Goal: Task Accomplishment & Management: Use online tool/utility

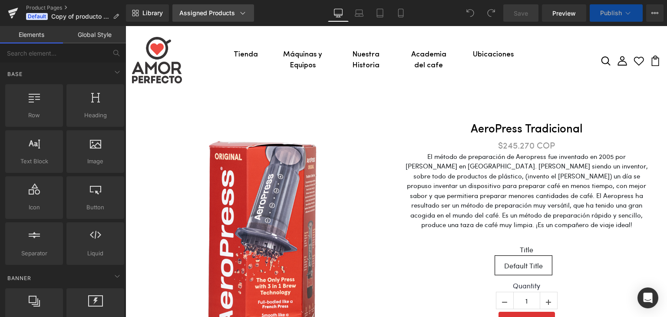
click at [230, 10] on div "Assigned Products" at bounding box center [213, 13] width 68 height 9
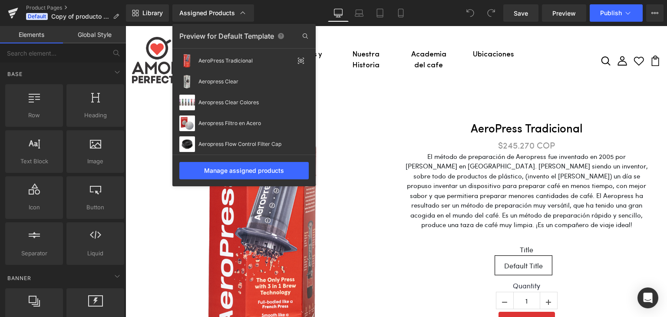
click at [205, 37] on div "Preview for Default Template" at bounding box center [243, 36] width 143 height 14
click at [304, 37] on icon at bounding box center [305, 35] width 5 height 5
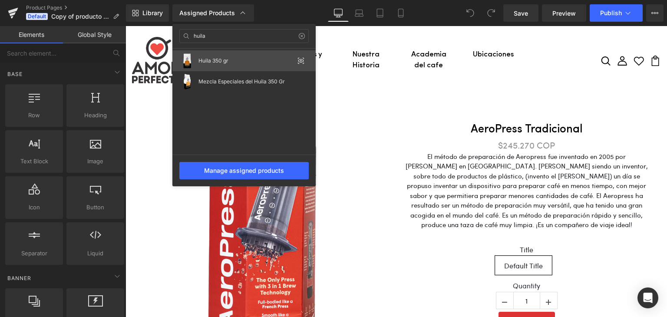
type input "huila"
click at [261, 68] on div "Huila 350 gr" at bounding box center [243, 60] width 143 height 21
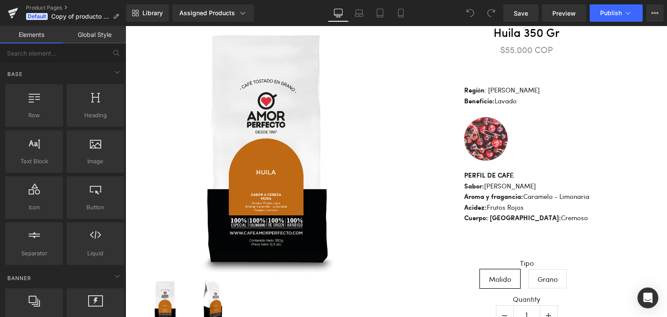
scroll to position [97, 0]
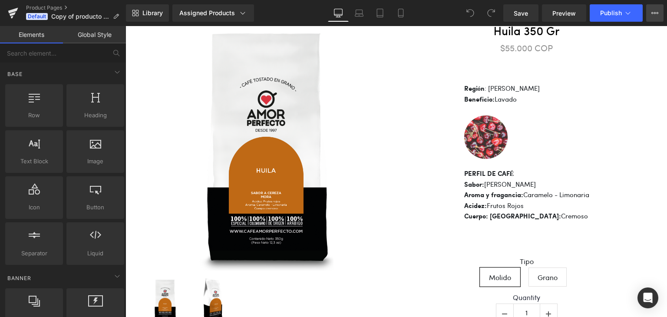
click at [650, 12] on button "View Live Page View with current Template Save Template to Library Schedule Pub…" at bounding box center [654, 12] width 17 height 17
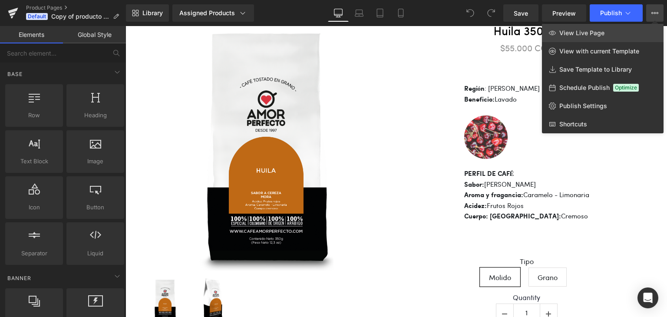
click at [609, 36] on link "View Live Page" at bounding box center [603, 33] width 122 height 18
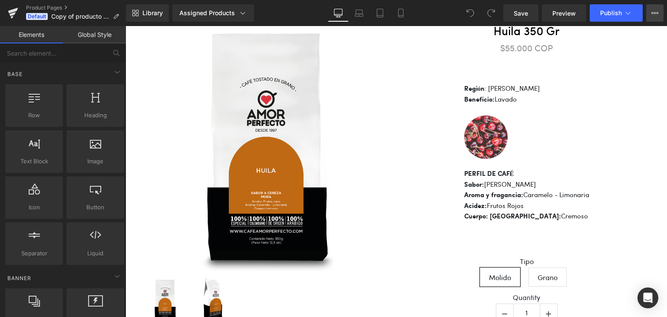
click at [650, 17] on button "View Live Page View with current Template Save Template to Library Schedule Pub…" at bounding box center [654, 12] width 17 height 17
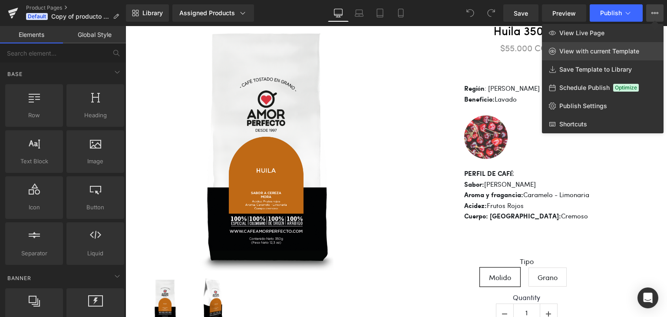
click at [604, 56] on link "View with current Template" at bounding box center [603, 51] width 122 height 18
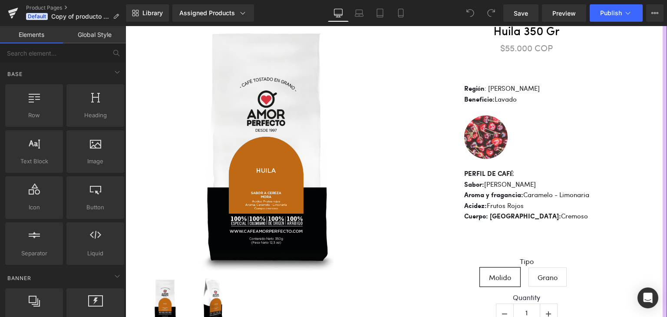
drag, startPoint x: 659, startPoint y: 99, endPoint x: 665, endPoint y: 85, distance: 15.0
click at [663, 97] on div at bounding box center [665, 200] width 4 height 406
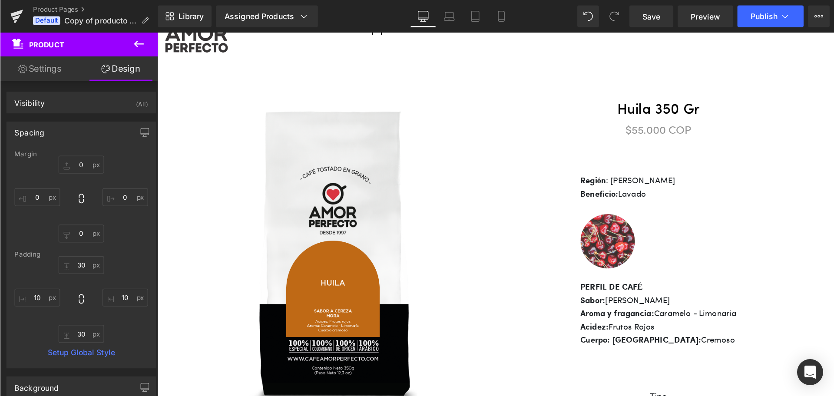
scroll to position [43, 0]
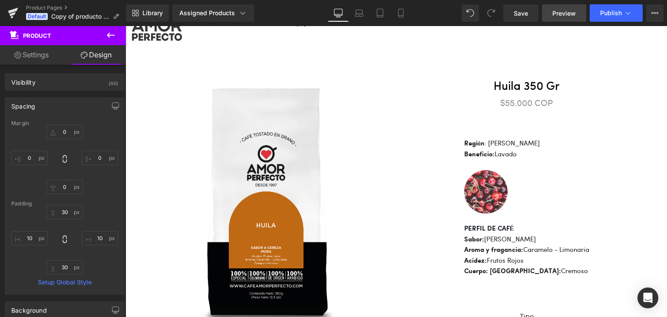
click at [565, 14] on span "Preview" at bounding box center [563, 13] width 23 height 9
click at [625, 13] on icon at bounding box center [628, 13] width 9 height 9
click at [653, 18] on button "View Live Page View with current Template Save Template to Library Schedule Pub…" at bounding box center [654, 12] width 17 height 17
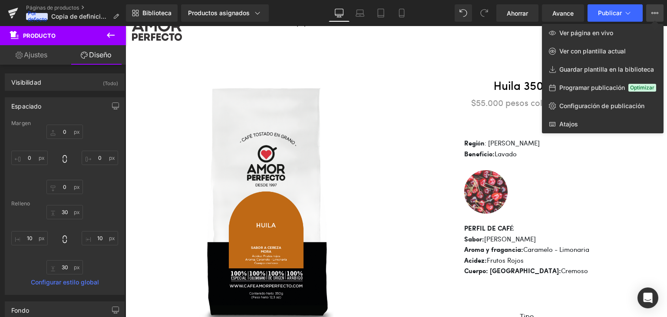
click at [376, 73] on div at bounding box center [397, 171] width 542 height 291
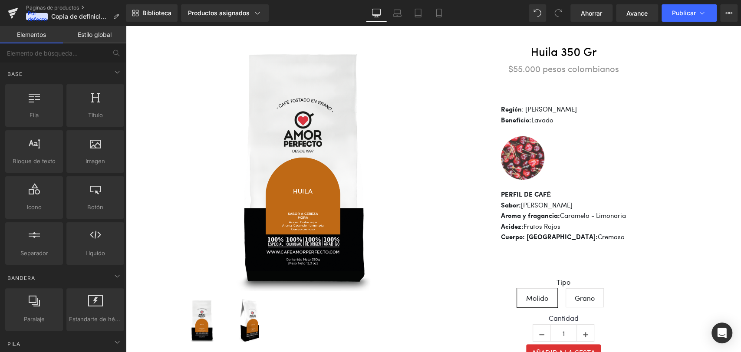
scroll to position [89, 0]
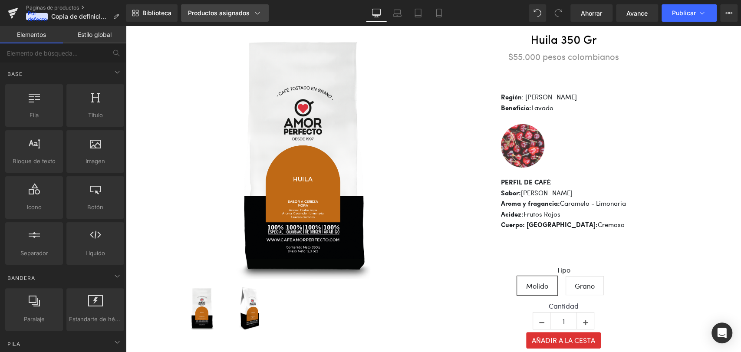
click at [239, 19] on link "Productos asignados" at bounding box center [225, 12] width 88 height 17
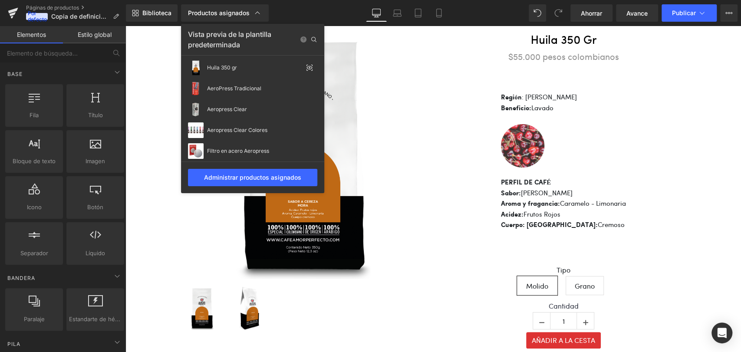
click at [258, 34] on font "Vista previa de la plantilla predeterminada" at bounding box center [229, 39] width 83 height 19
click at [316, 40] on icon at bounding box center [314, 40] width 14 height 14
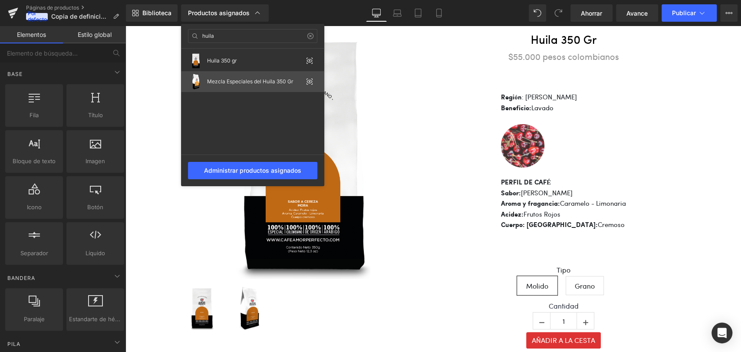
type input "huila"
click at [253, 79] on font "Mezcla Especiales del Huila 350 Gr" at bounding box center [250, 81] width 86 height 7
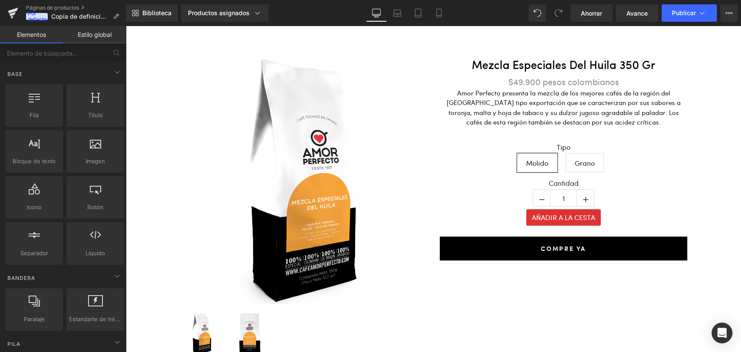
scroll to position [65, 0]
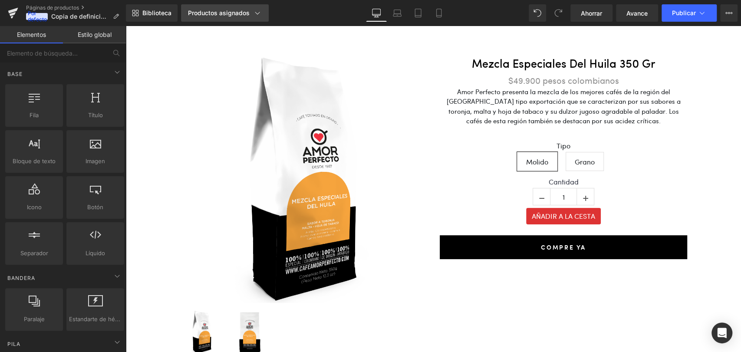
click at [241, 15] on font "Productos asignados" at bounding box center [219, 12] width 62 height 7
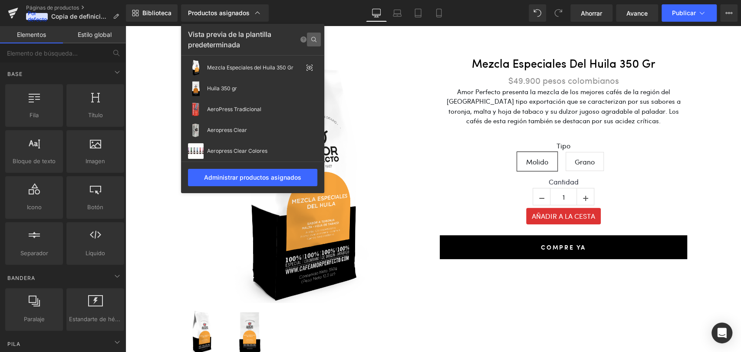
click at [310, 39] on icon at bounding box center [314, 40] width 14 height 14
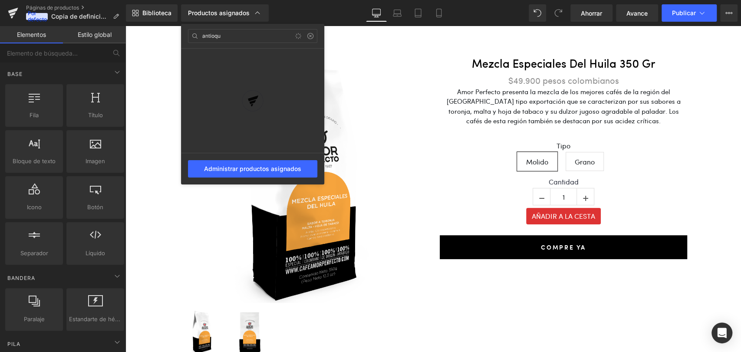
type input "antioqui"
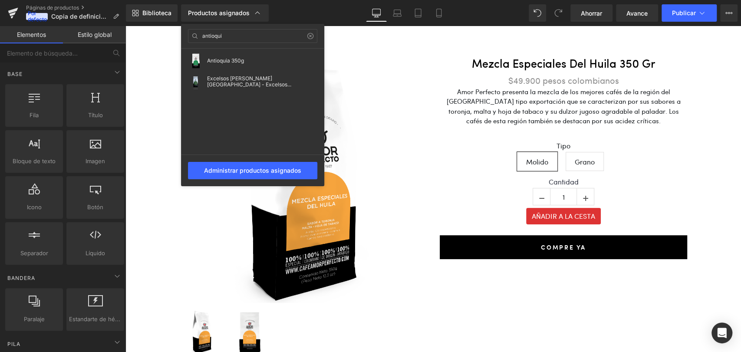
drag, startPoint x: 236, startPoint y: 35, endPoint x: 132, endPoint y: 30, distance: 104.4
click at [132, 30] on div "Estás previsualizando cómo funciona el Reestilizará tu página. No puedes editar…" at bounding box center [370, 183] width 741 height 367
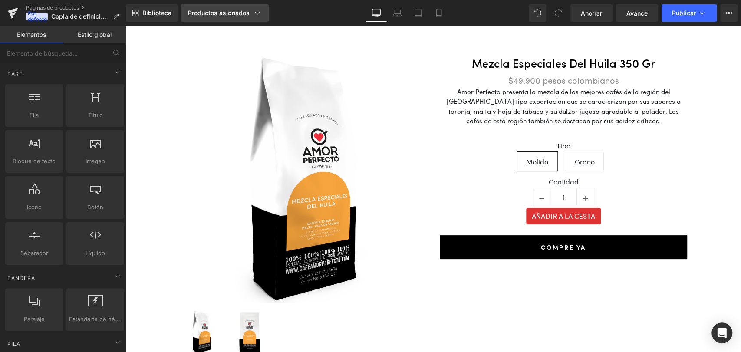
click at [241, 10] on font "Productos asignados" at bounding box center [219, 12] width 62 height 7
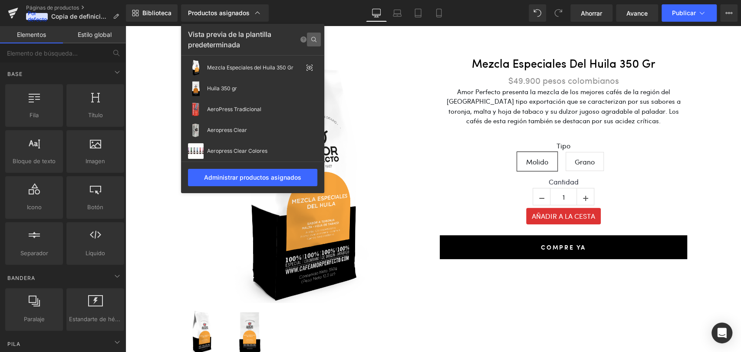
click at [316, 37] on icon at bounding box center [314, 40] width 14 height 14
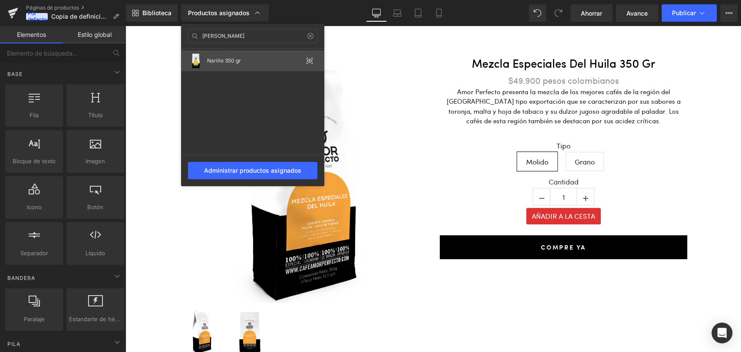
type input "[PERSON_NAME]"
click at [286, 63] on div "Nariño 350 gr" at bounding box center [255, 61] width 96 height 6
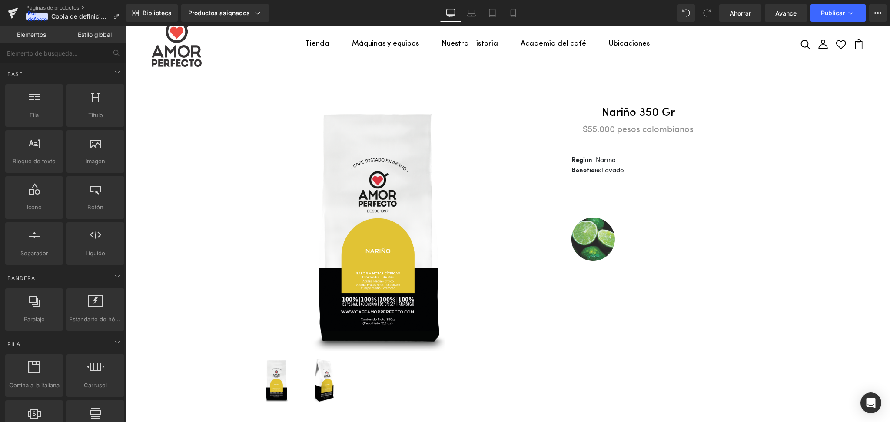
scroll to position [0, 0]
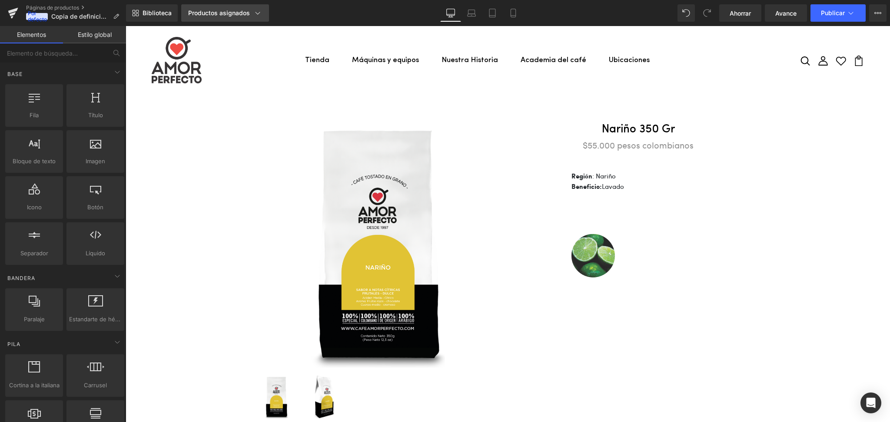
click at [249, 13] on div "Productos asignados" at bounding box center [225, 13] width 74 height 9
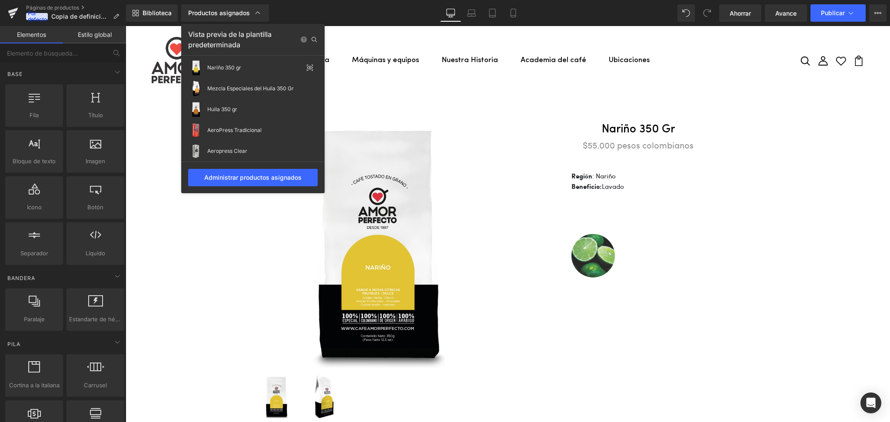
click at [667, 186] on div at bounding box center [508, 224] width 764 height 396
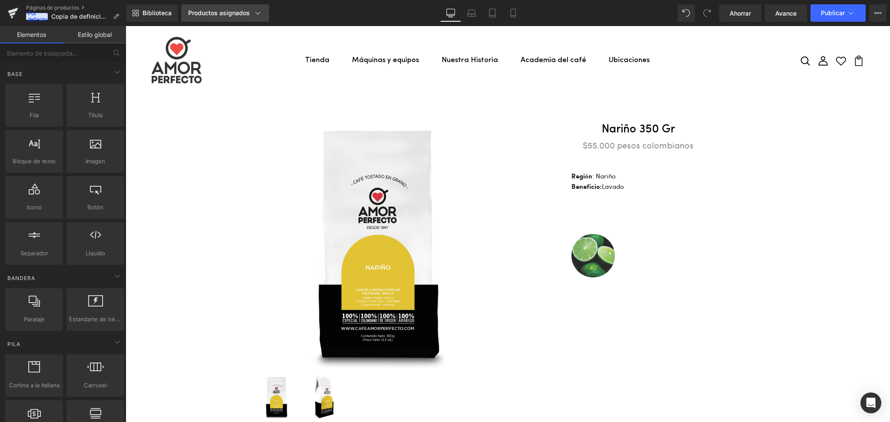
click at [231, 7] on link "Productos asignados" at bounding box center [225, 12] width 88 height 17
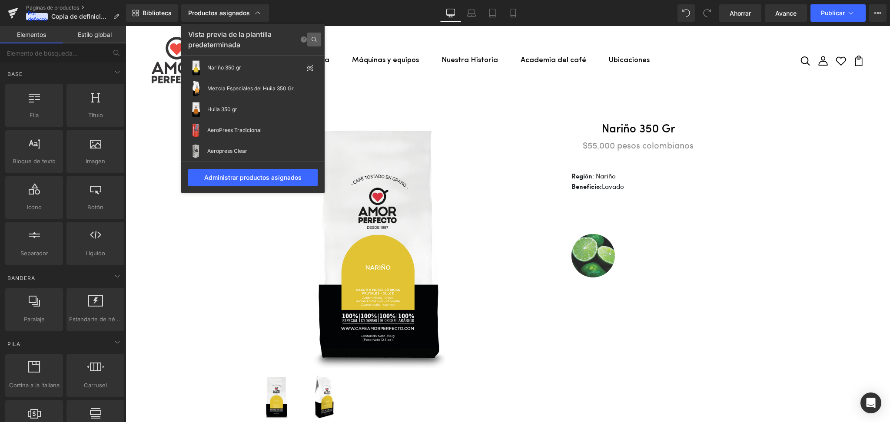
click at [309, 39] on icon at bounding box center [314, 40] width 14 height 14
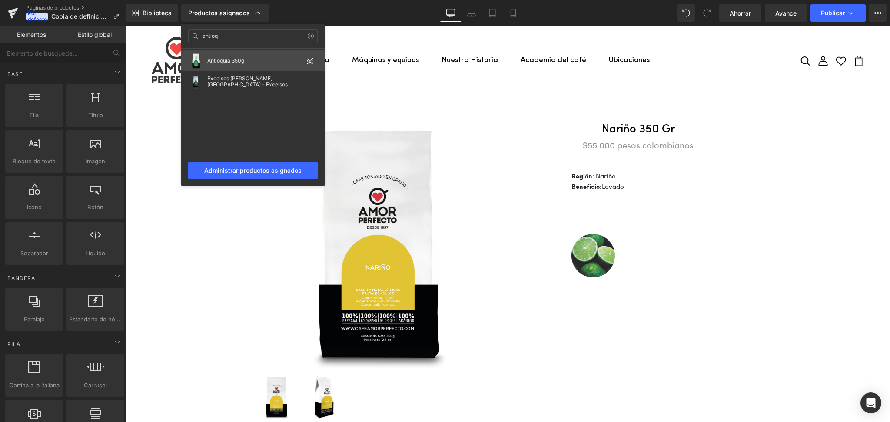
type input "antioq"
click at [228, 65] on div "Antioquia 350g" at bounding box center [252, 60] width 143 height 21
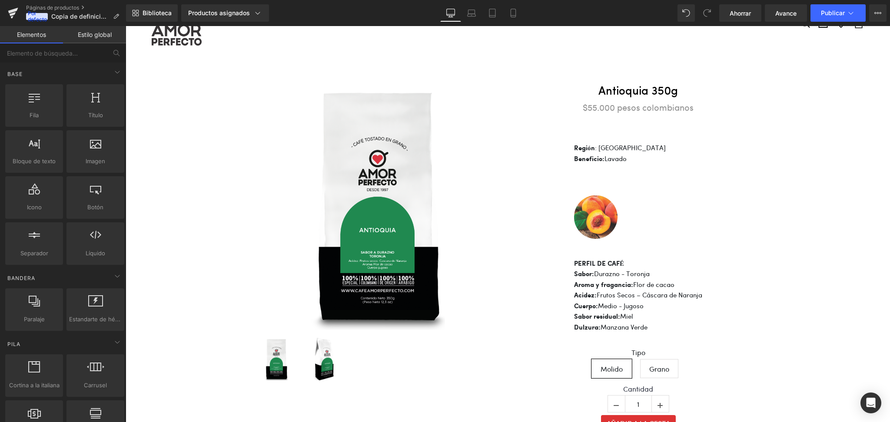
scroll to position [58, 0]
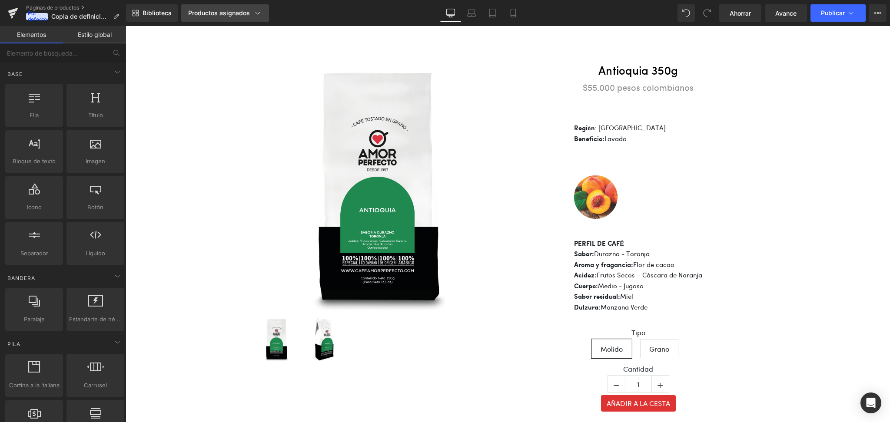
click at [228, 9] on font "Productos asignados" at bounding box center [219, 12] width 62 height 7
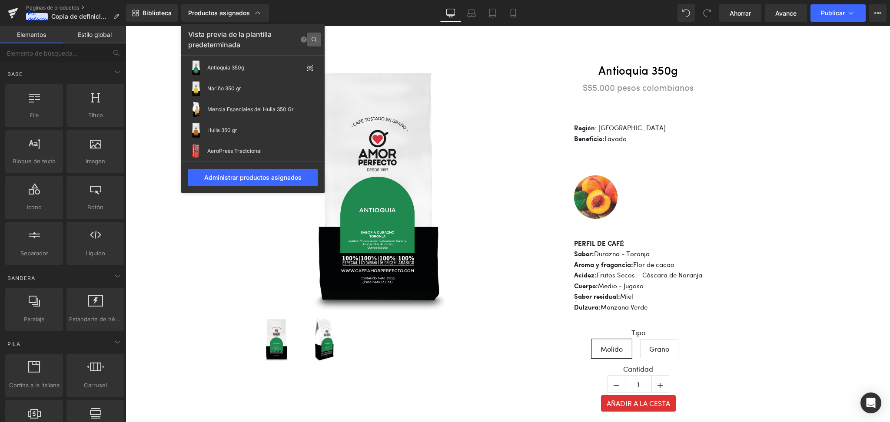
click at [315, 41] on icon at bounding box center [313, 39] width 5 height 5
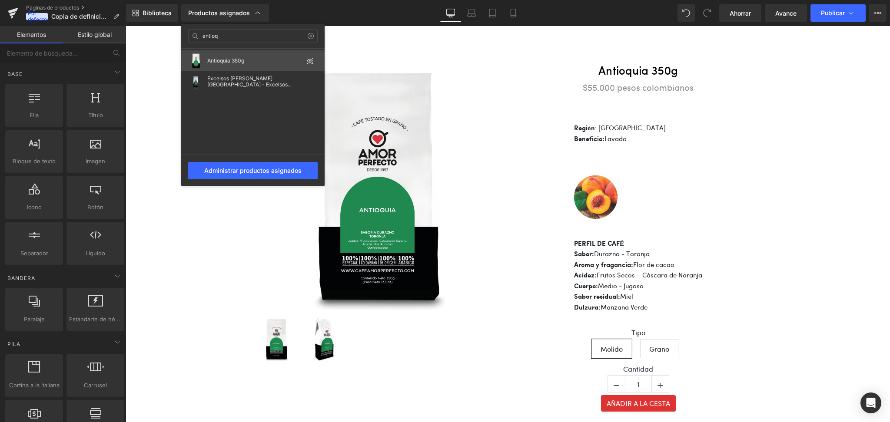
type input "antioq"
click at [241, 56] on div "Antioquia 350g" at bounding box center [252, 60] width 143 height 21
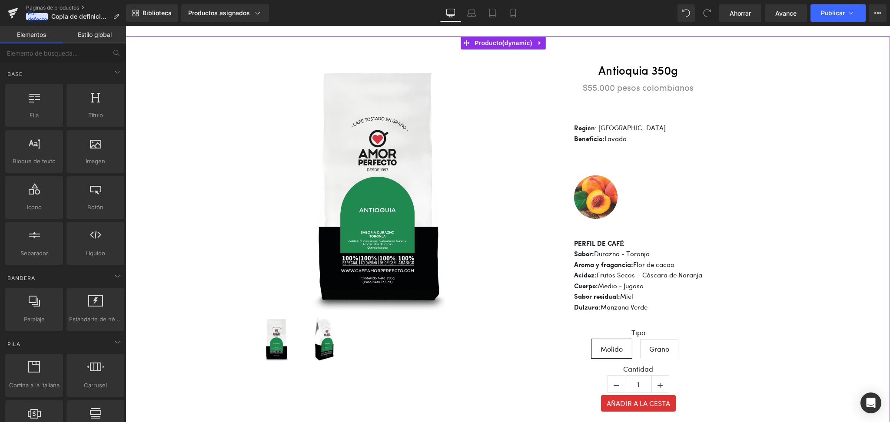
click at [667, 162] on div "Venta de liquidación (P) Imagen (P) Lista de imágenes [GEOGRAPHIC_DATA] 350g (P…" at bounding box center [507, 256] width 755 height 412
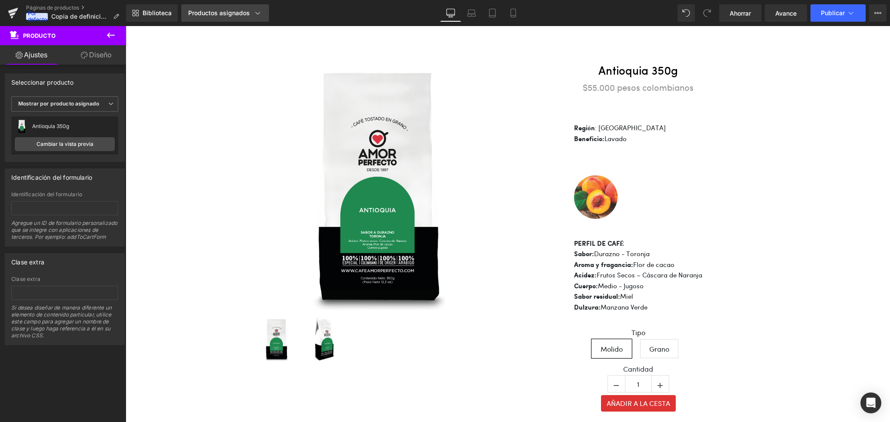
click at [242, 14] on font "Productos asignados" at bounding box center [219, 12] width 62 height 7
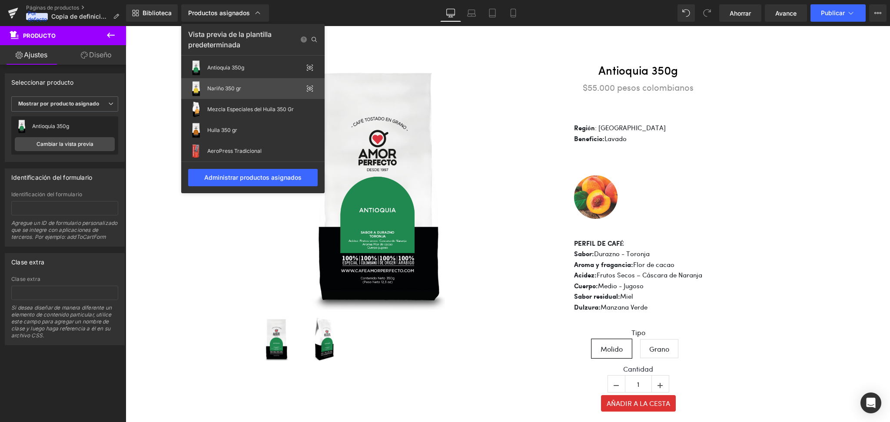
click at [233, 87] on font "Nariño 350 gr" at bounding box center [224, 88] width 34 height 7
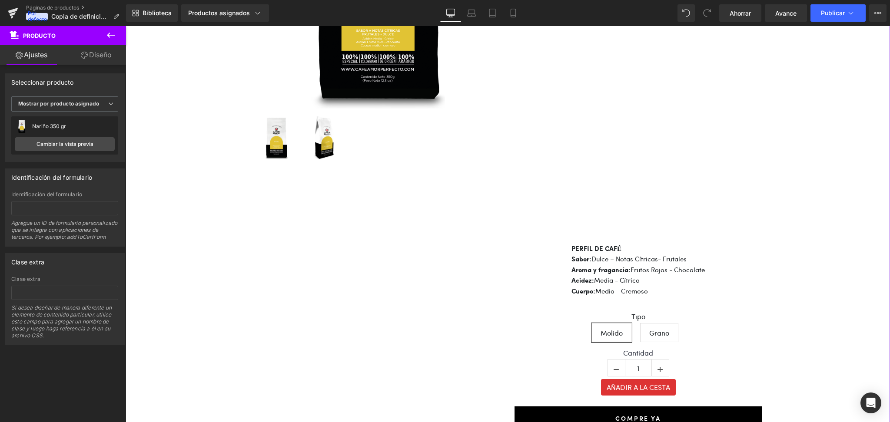
scroll to position [174, 0]
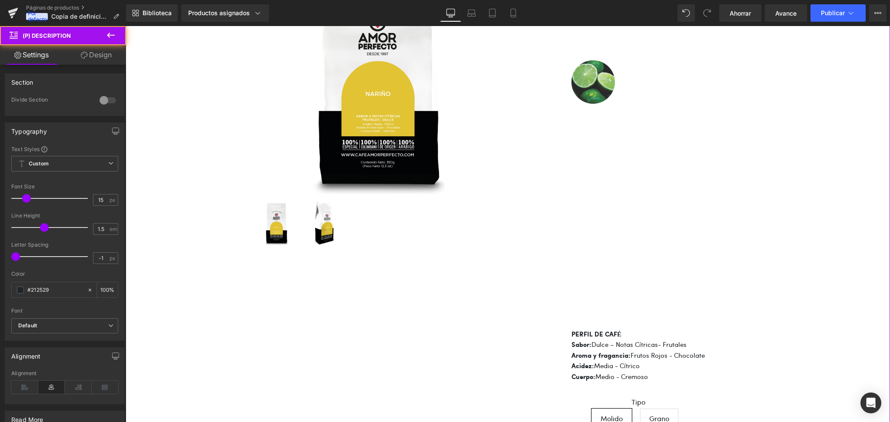
click at [655, 249] on div at bounding box center [637, 243] width 133 height 11
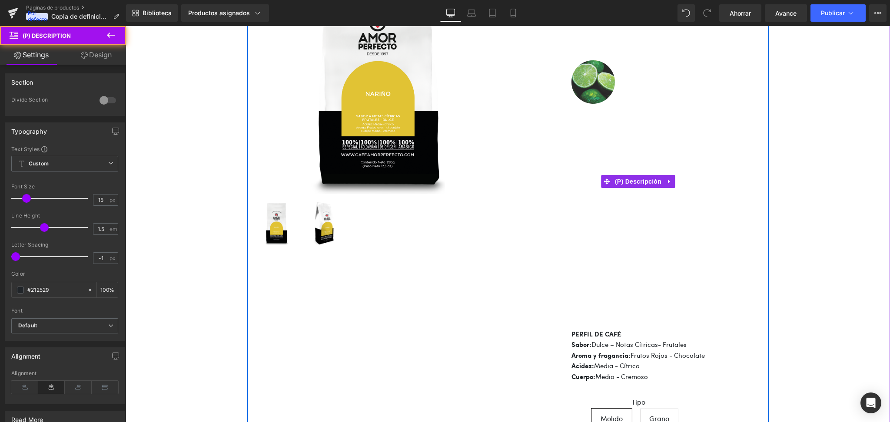
click at [578, 317] on font "PERFIL DE CAFÉ" at bounding box center [596, 334] width 50 height 7
click at [612, 294] on div "PERFIL DE CAFÉ Sabor: Dulce – Notas Cítricas- Frutales Aroma y fragancia: Fruto…" at bounding box center [637, 327] width 133 height 112
click at [614, 260] on div at bounding box center [637, 254] width 133 height 11
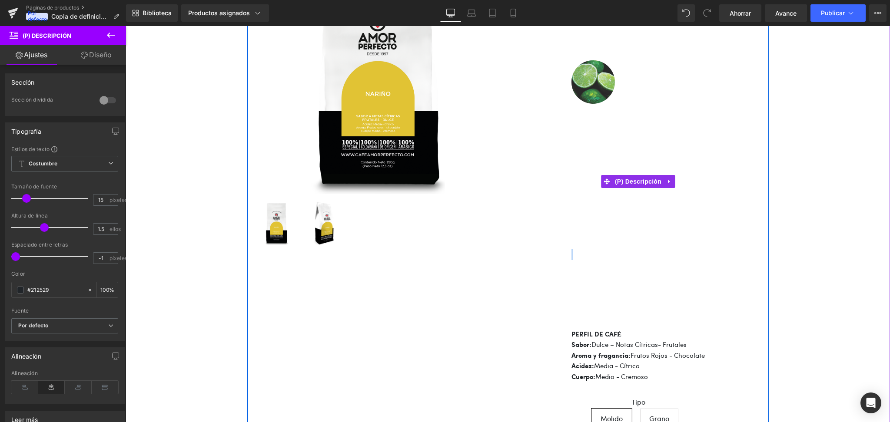
click at [594, 249] on div at bounding box center [637, 243] width 133 height 11
click at [608, 317] on font "PERFIL DE CAFÉ" at bounding box center [596, 334] width 50 height 7
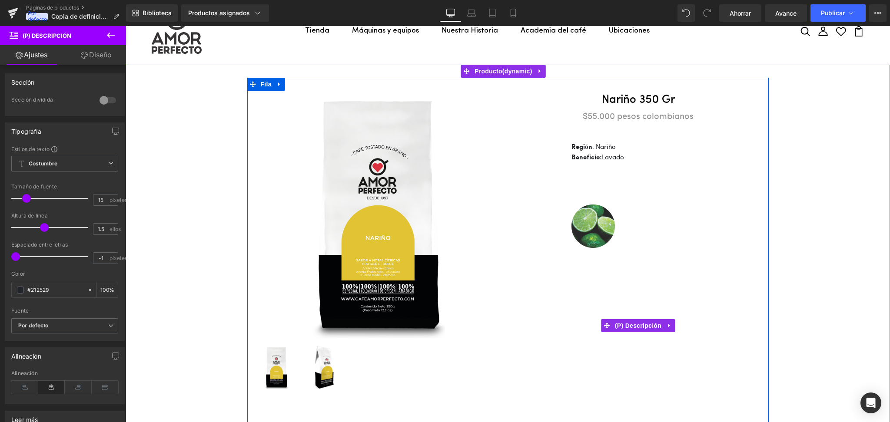
scroll to position [0, 0]
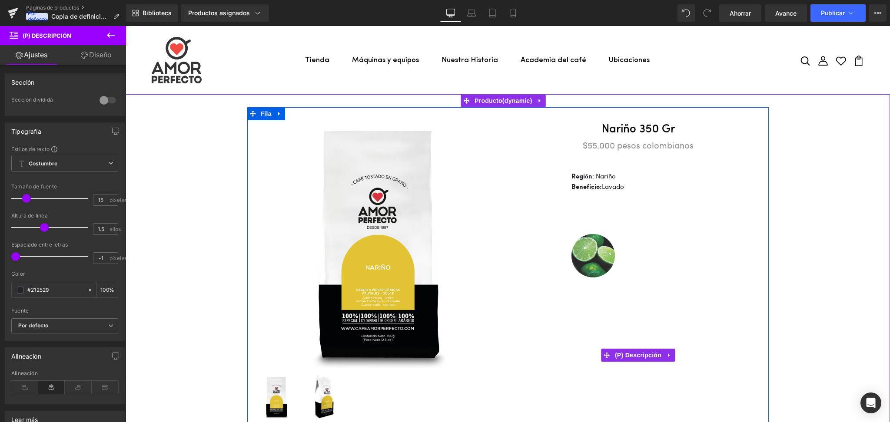
click at [637, 237] on div at bounding box center [637, 239] width 133 height 10
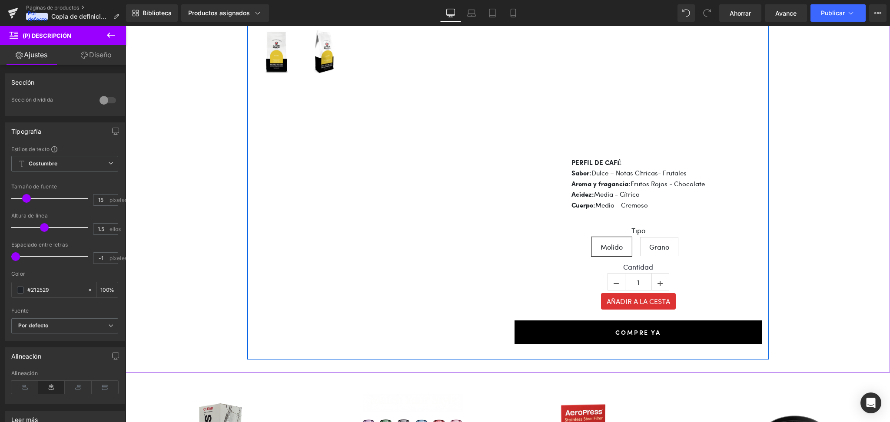
scroll to position [347, 0]
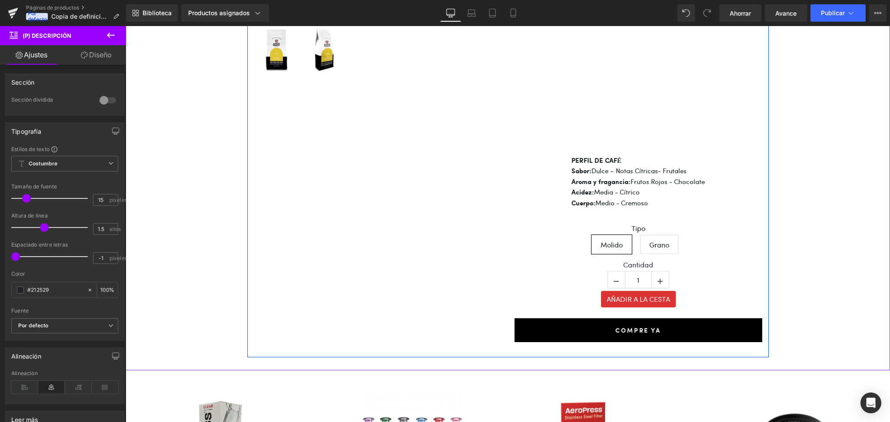
click at [553, 292] on div "Añadir a la cesta" at bounding box center [638, 299] width 248 height 17
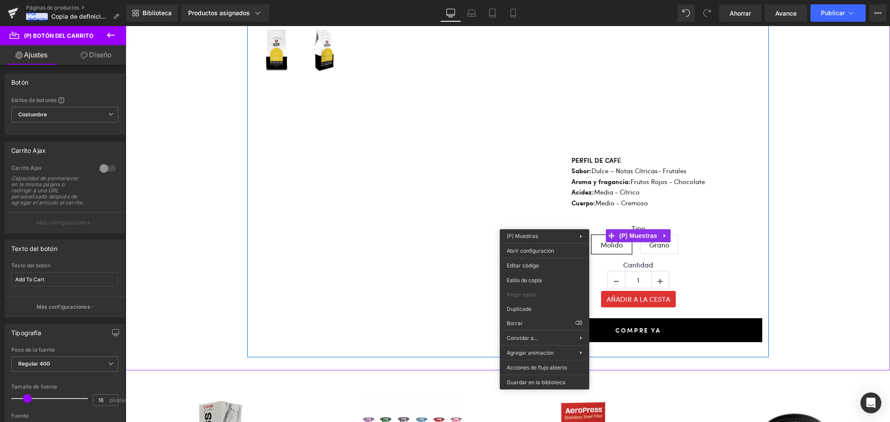
click at [616, 175] on font "Dulce – Notas Cítricas- Frutales" at bounding box center [638, 170] width 95 height 9
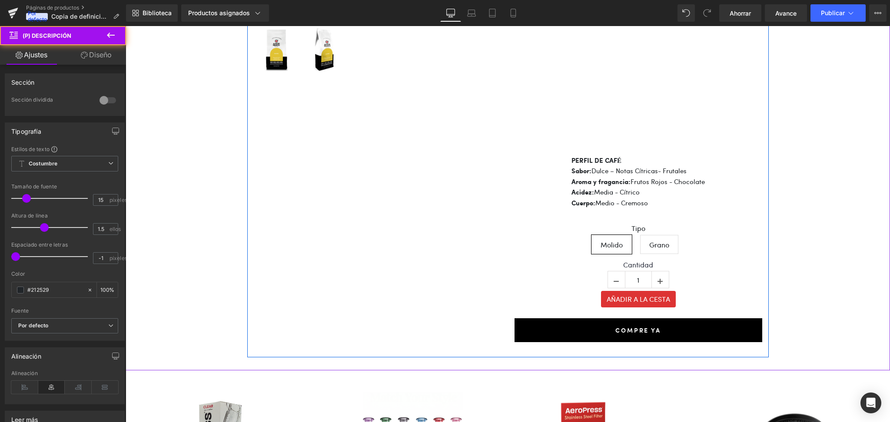
scroll to position [231, 0]
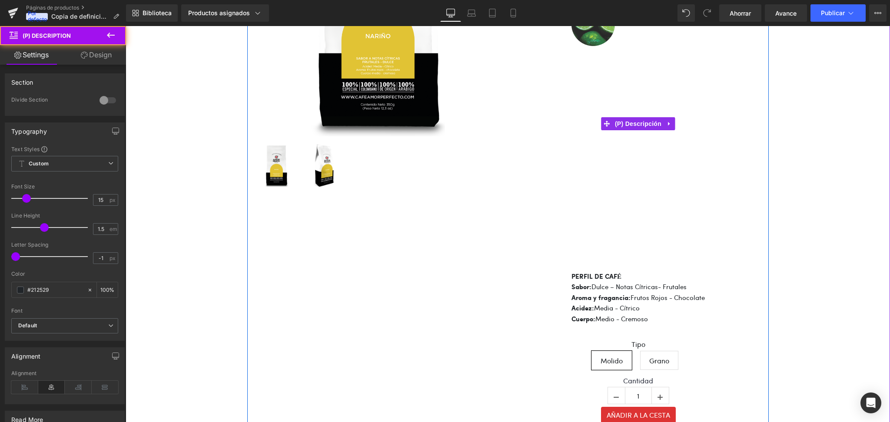
drag, startPoint x: 699, startPoint y: 173, endPoint x: 665, endPoint y: 134, distance: 52.1
click at [667, 173] on div "Región : Nariño Beneficio: Lavado PERFIL DE CAFÉ Sabor: Dulce – Notas Cítricas-…" at bounding box center [637, 122] width 133 height 405
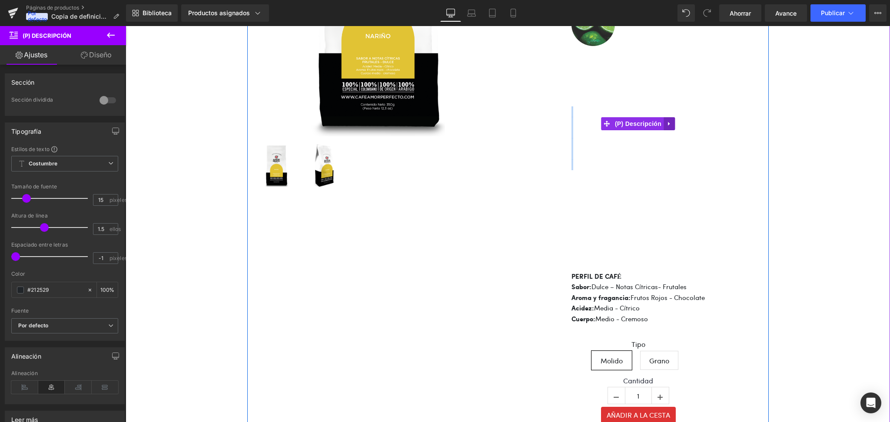
click at [667, 125] on icon at bounding box center [669, 123] width 6 height 7
click at [667, 128] on link at bounding box center [685, 123] width 11 height 13
click at [667, 122] on icon at bounding box center [669, 123] width 6 height 7
click at [667, 125] on icon at bounding box center [674, 123] width 6 height 7
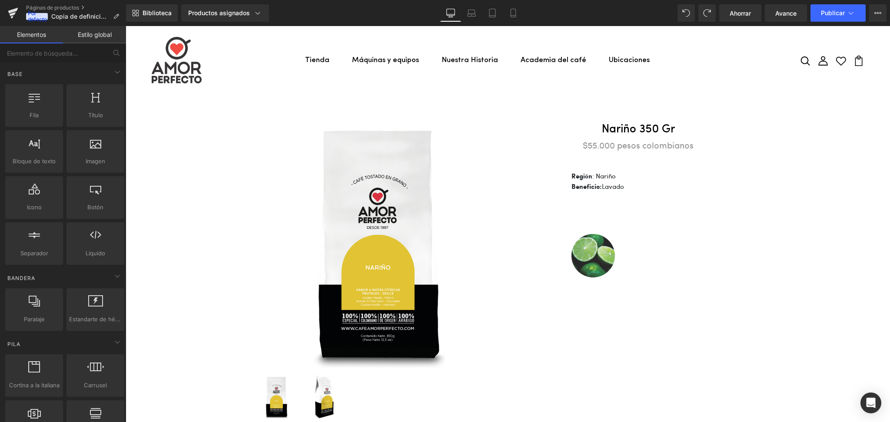
scroll to position [174, 0]
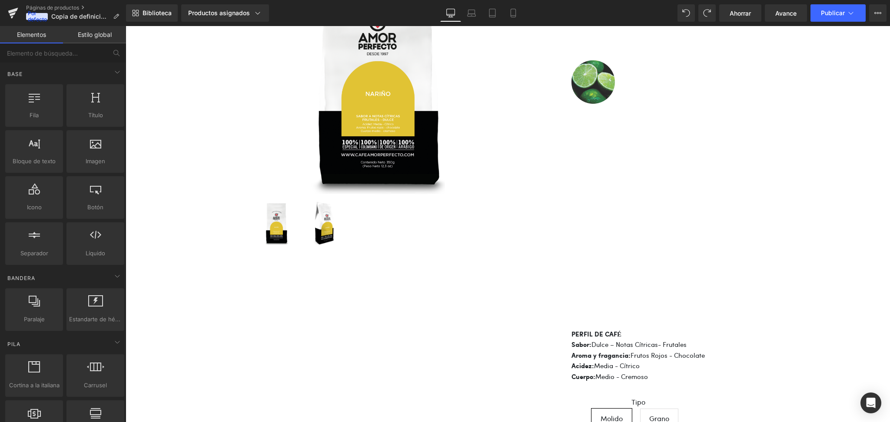
click at [602, 315] on div "PERFIL DE CAFÉ Sabor: Dulce – Notas Cítricas- Frutales Aroma y fragancia: Fruto…" at bounding box center [637, 327] width 133 height 112
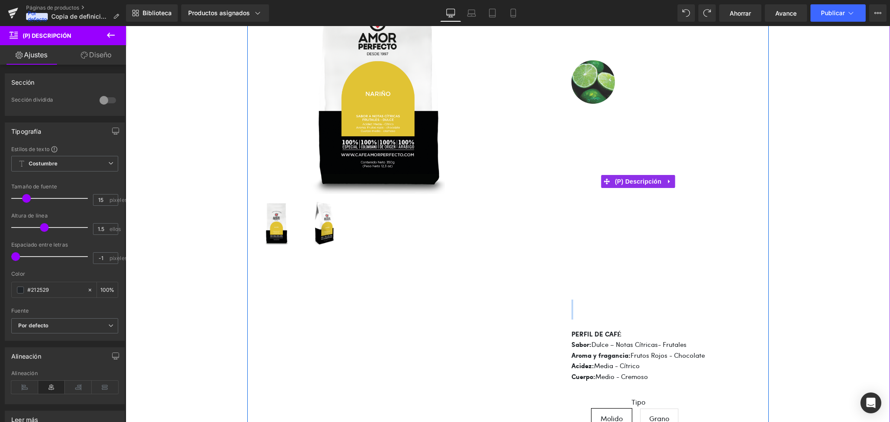
click at [598, 310] on div "PERFIL DE CAFÉ Sabor: Dulce – Notas Cítricas- Frutales Aroma y fragancia: Fruto…" at bounding box center [637, 327] width 133 height 112
click at [592, 315] on div "PERFIL DE CAFÉ Sabor: Dulce – Notas Cítricas- Frutales Aroma y fragancia: Fruto…" at bounding box center [637, 327] width 133 height 112
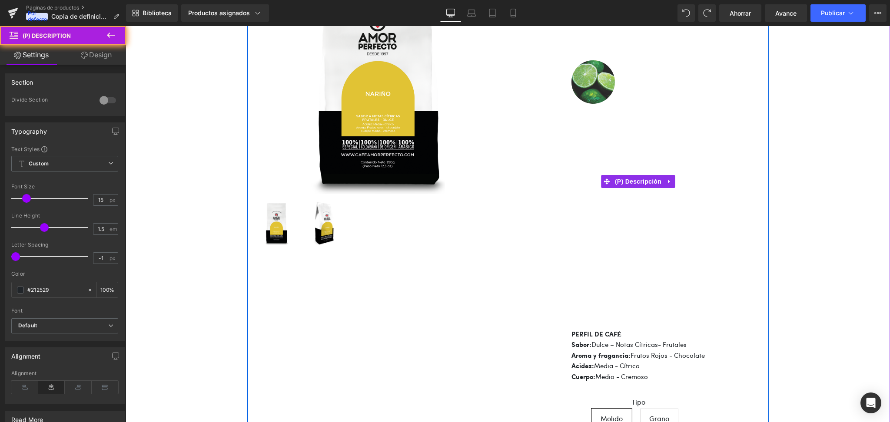
click at [591, 316] on div "PERFIL DE CAFÉ Sabor: Dulce – Notas Cítricas- Frutales Aroma y fragancia: Fruto…" at bounding box center [637, 327] width 133 height 112
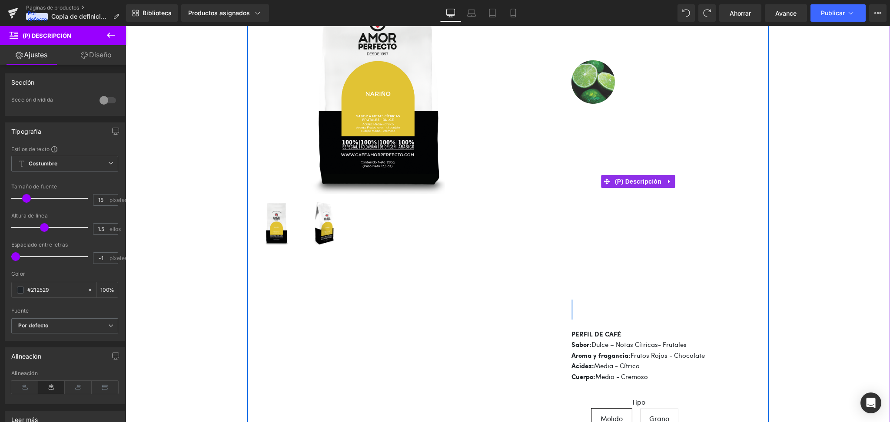
click at [582, 317] on div "PERFIL DE CAFÉ Sabor: Dulce – Notas Cítricas- Frutales Aroma y fragancia: Fruto…" at bounding box center [637, 327] width 133 height 112
drag, startPoint x: 582, startPoint y: 318, endPoint x: 579, endPoint y: 267, distance: 50.9
click at [579, 267] on div "Región : Nariño Beneficio: Lavado PERFIL DE CAFÉ Sabor: Dulce – Notas Cítricas-…" at bounding box center [637, 180] width 133 height 405
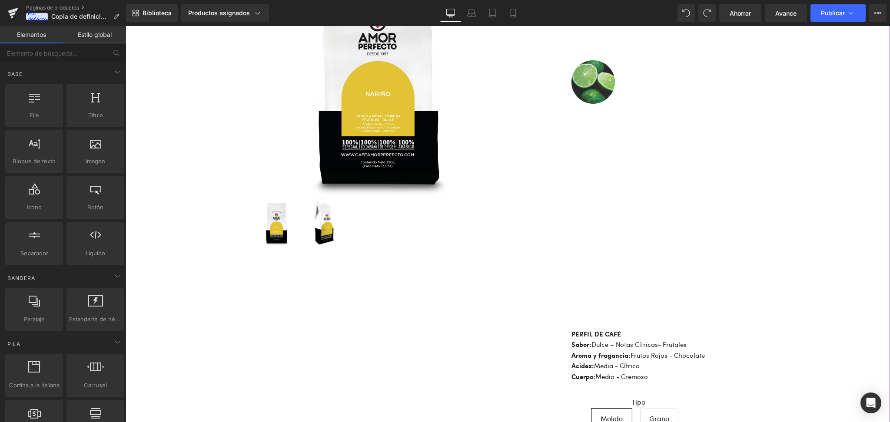
scroll to position [0, 0]
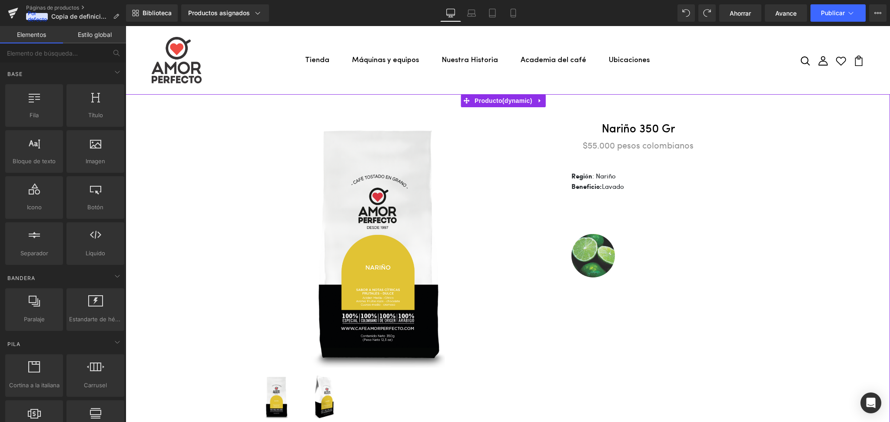
click at [617, 306] on div at bounding box center [637, 311] width 133 height 11
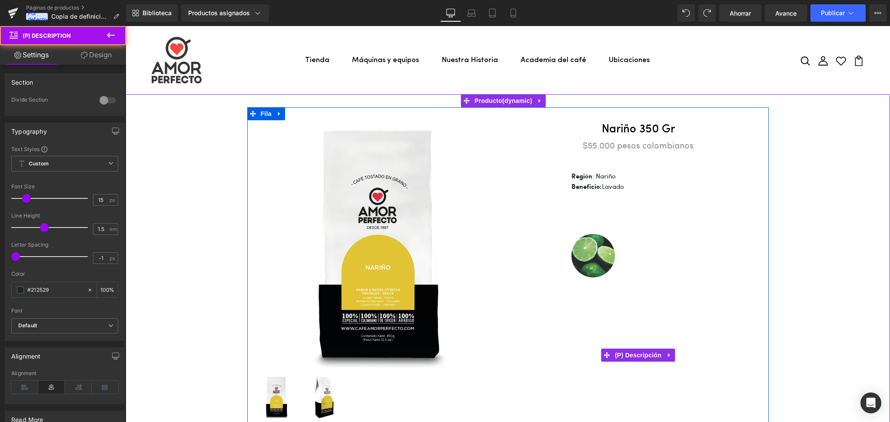
scroll to position [19, 0]
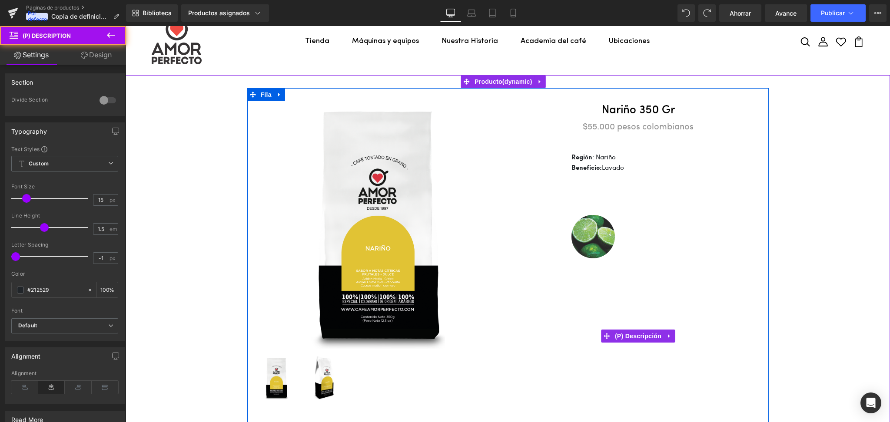
click at [601, 238] on img at bounding box center [592, 236] width 43 height 43
click at [587, 146] on p at bounding box center [637, 147] width 133 height 10
click at [612, 193] on div at bounding box center [637, 188] width 133 height 11
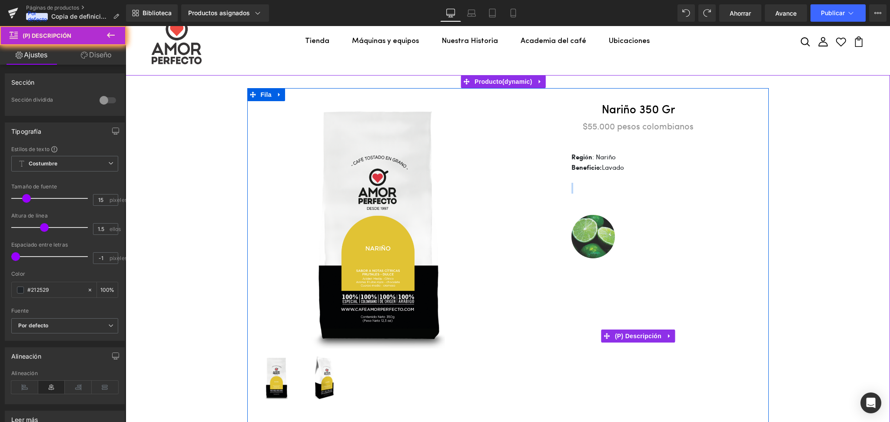
click at [600, 222] on img at bounding box center [592, 236] width 43 height 43
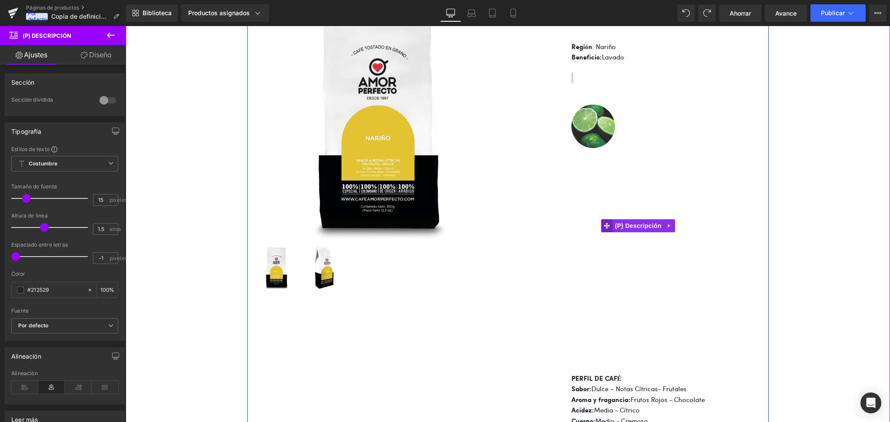
scroll to position [135, 0]
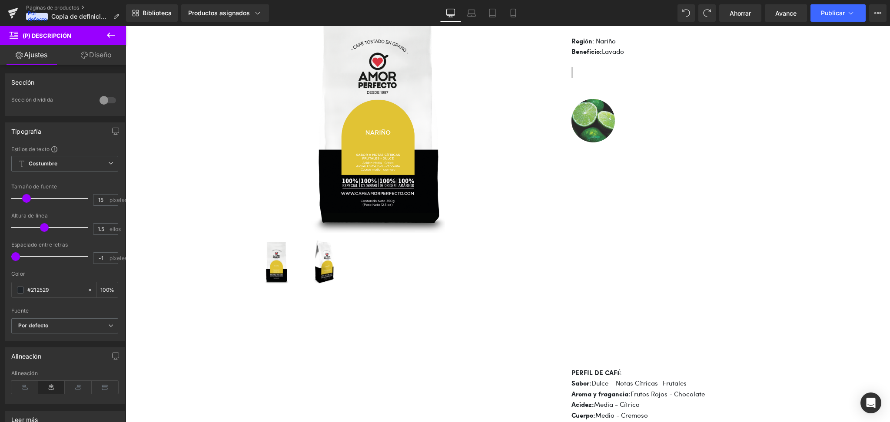
click at [85, 57] on icon at bounding box center [84, 55] width 7 height 7
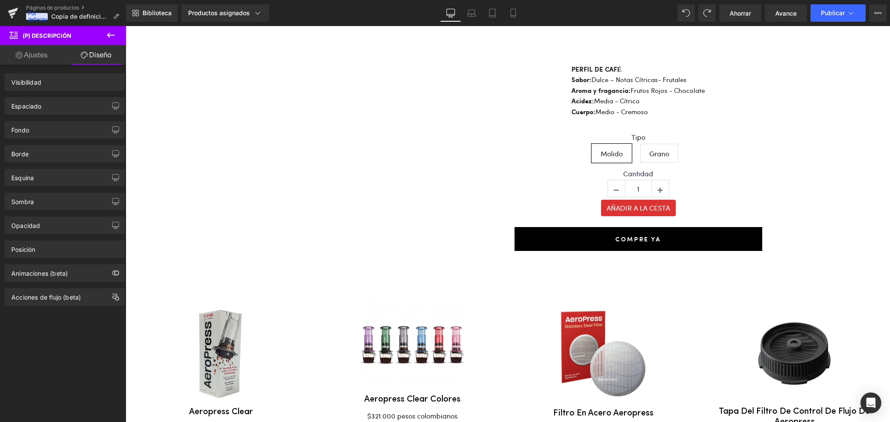
scroll to position [334, 0]
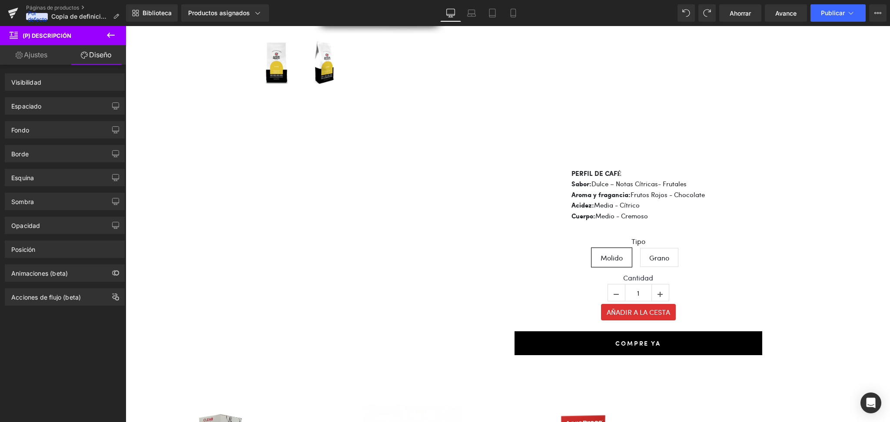
click at [546, 175] on div "Región : Nariño Beneficio: Lavado PERFIL DE CAFÉ Sabor: Dulce – Notas Cítricas-…" at bounding box center [638, 20] width 248 height 407
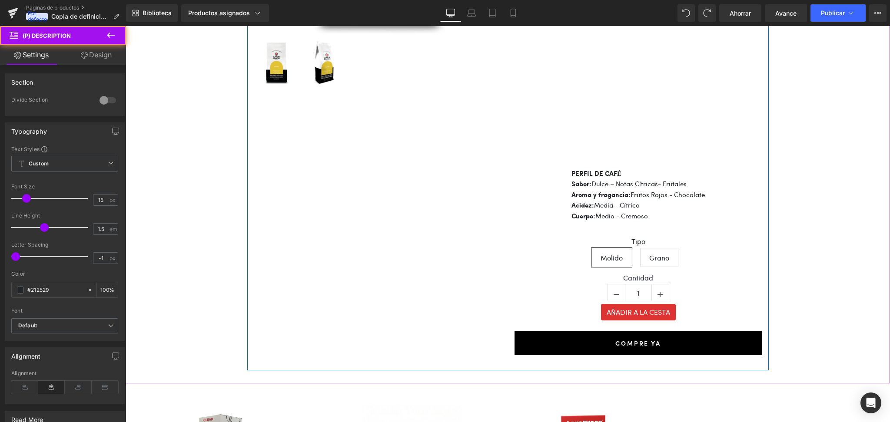
scroll to position [251, 0]
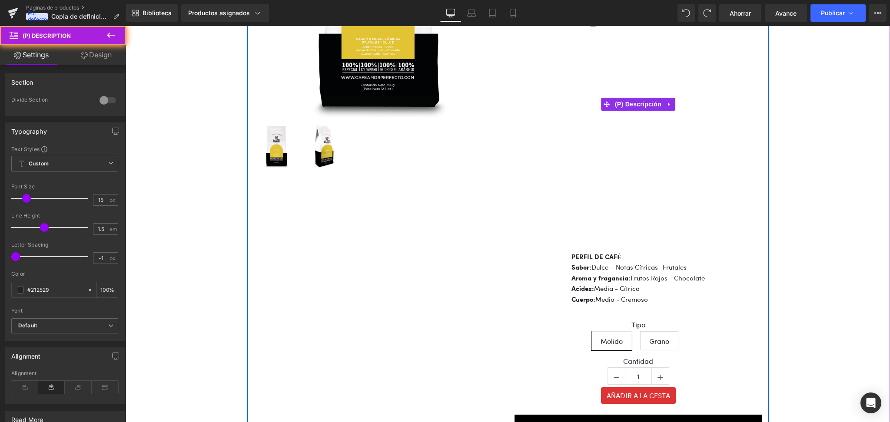
click at [601, 196] on div "PERFIL DE CAFÉ Sabor: Dulce – Notas Cítricas- Frutales Aroma y fragancia: Fruto…" at bounding box center [637, 249] width 133 height 112
click at [611, 224] on div "PERFIL DE CAFÉ Sabor: Dulce – Notas Cítricas- Frutales Aroma y fragancia: Fruto…" at bounding box center [637, 249] width 133 height 112
drag, startPoint x: 605, startPoint y: 242, endPoint x: 592, endPoint y: 198, distance: 45.8
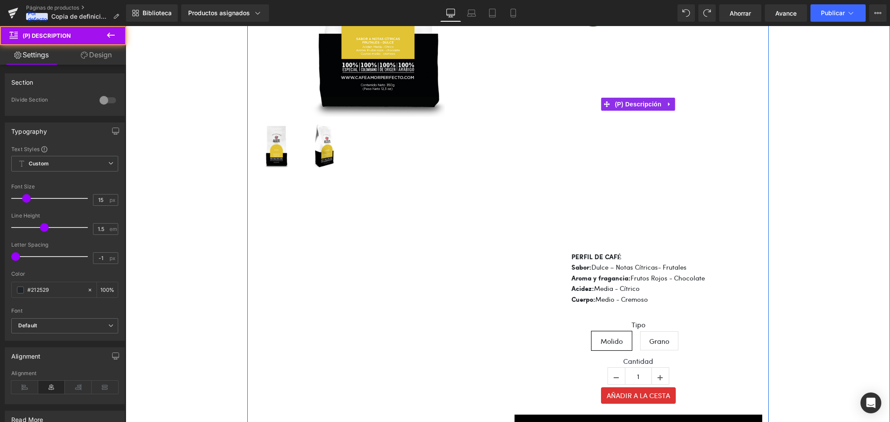
click at [592, 198] on div "PERFIL DE CAFÉ Sabor: Dulce – Notas Cítricas- Frutales Aroma y fragancia: Fruto…" at bounding box center [637, 249] width 133 height 112
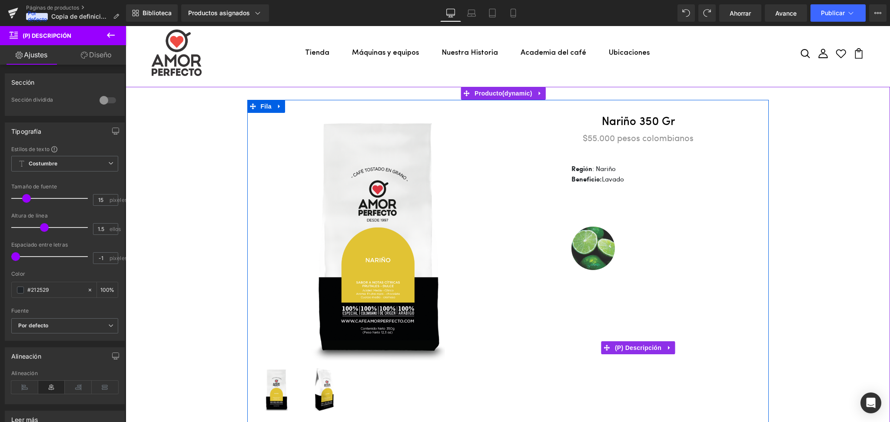
scroll to position [0, 0]
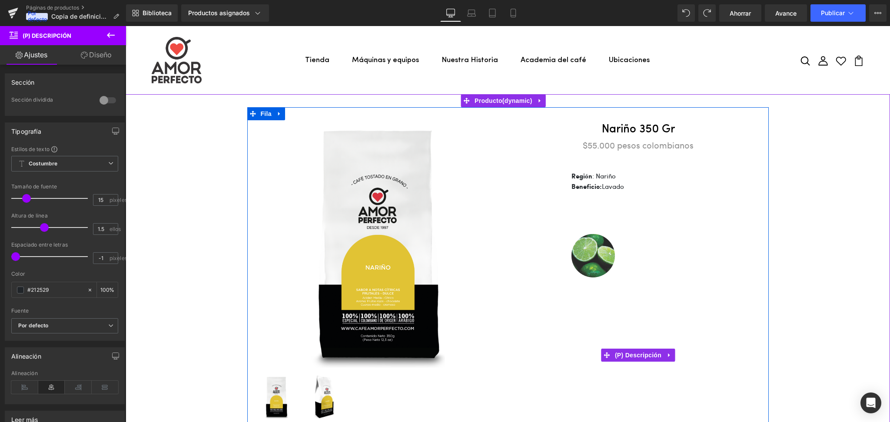
click at [667, 243] on div "Venta de liquidación (P) Imagen (P) Lista de imágenes Nariño 350 gr (P) Título …" at bounding box center [507, 406] width 755 height 598
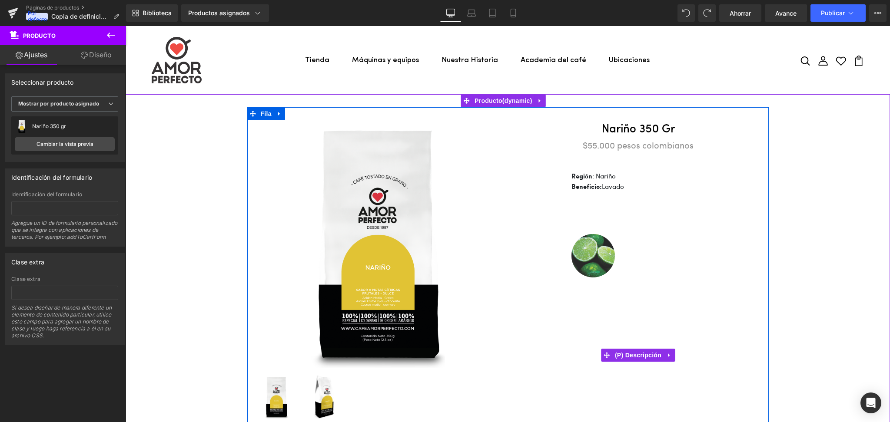
scroll to position [58, 0]
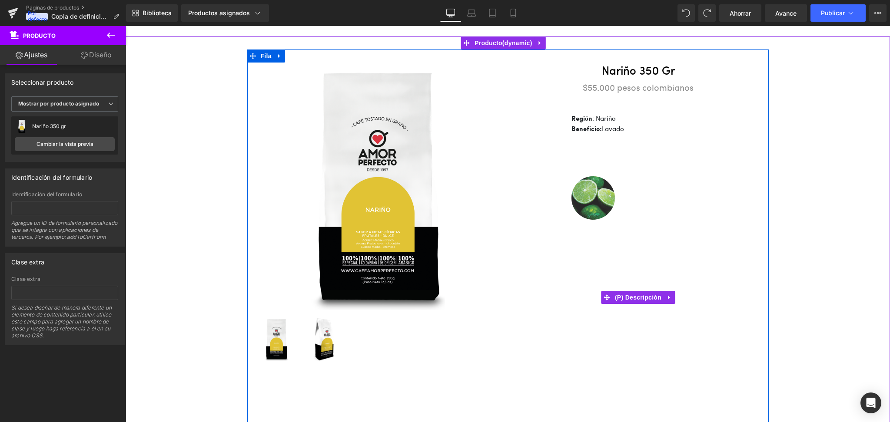
click at [600, 287] on div at bounding box center [637, 285] width 133 height 11
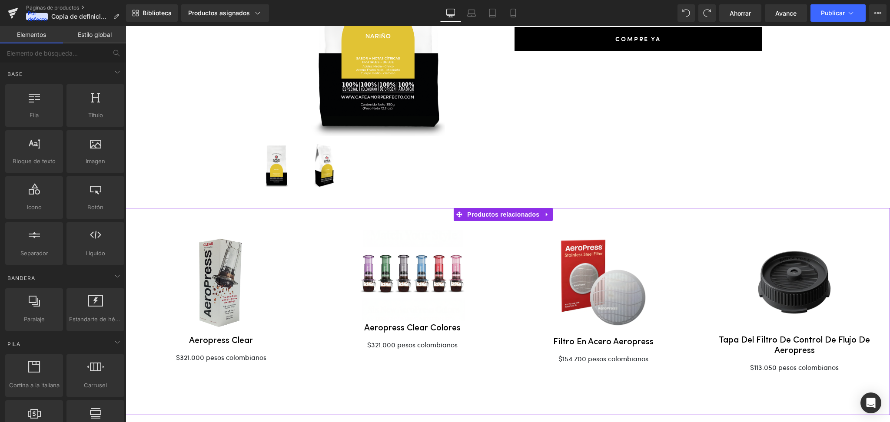
scroll to position [0, 0]
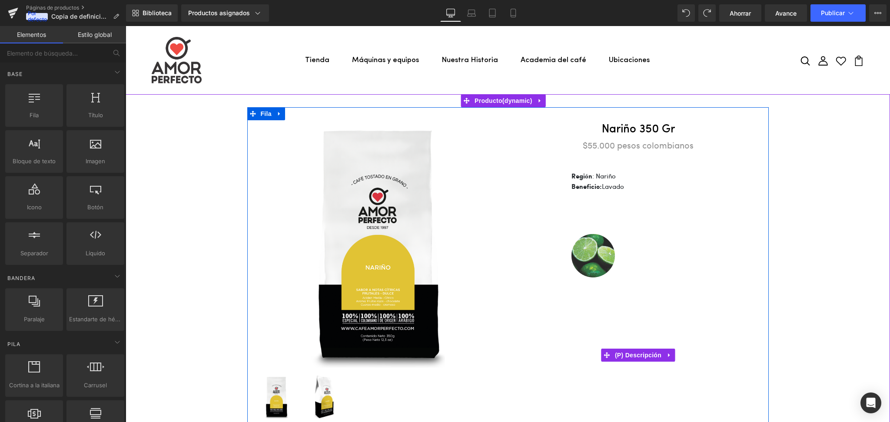
click at [628, 214] on div at bounding box center [637, 218] width 133 height 11
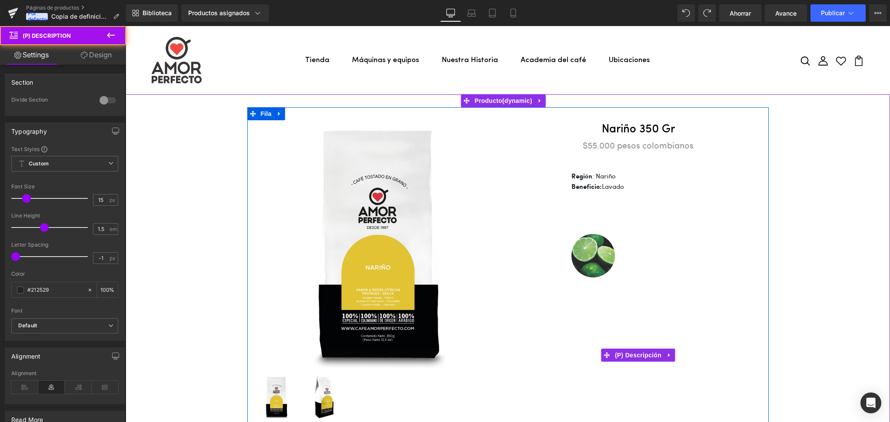
click at [563, 167] on div "Región : Nariño Beneficio: Lavado PERFIL DE CAFÉ Sabor: Dulce – Notas Cítricas-…" at bounding box center [638, 355] width 248 height 407
click at [581, 178] on font "Región" at bounding box center [581, 176] width 21 height 7
click at [588, 168] on p at bounding box center [637, 166] width 133 height 10
click at [605, 177] on font ": Nariño" at bounding box center [603, 176] width 23 height 9
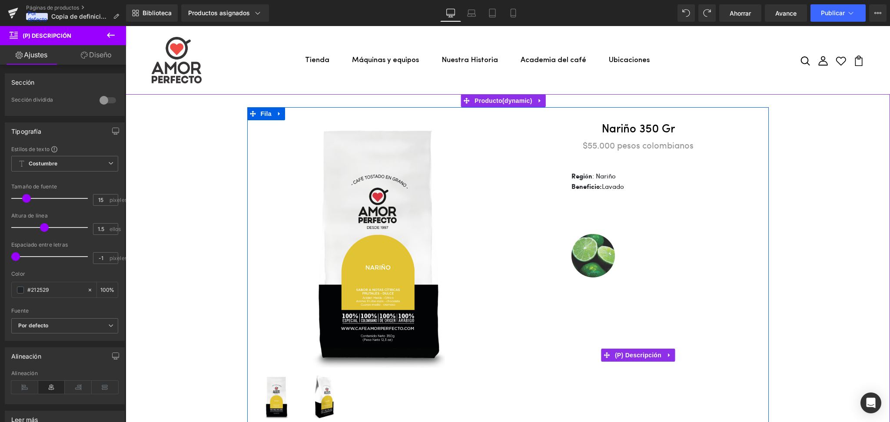
click at [592, 174] on font ": Nariño" at bounding box center [603, 176] width 23 height 9
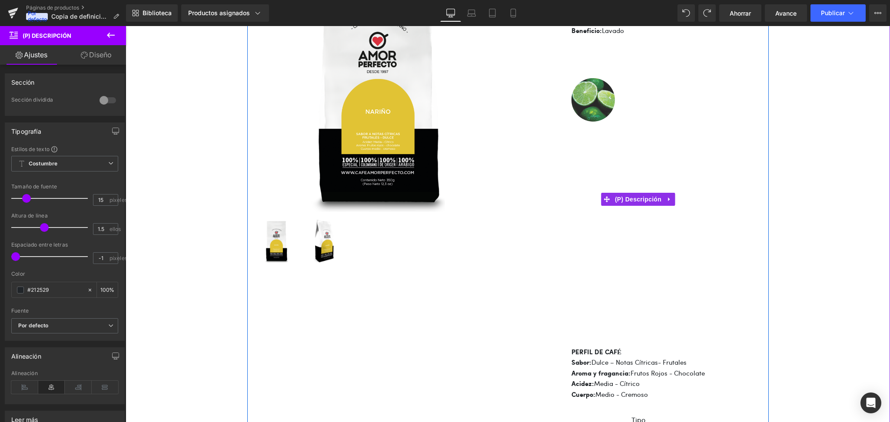
click at [624, 288] on div "PERFIL DE CAFÉ Sabor: Dulce – Notas Cítricas- Frutales Aroma y fragancia: Fruto…" at bounding box center [637, 344] width 133 height 112
